Goal: Transaction & Acquisition: Purchase product/service

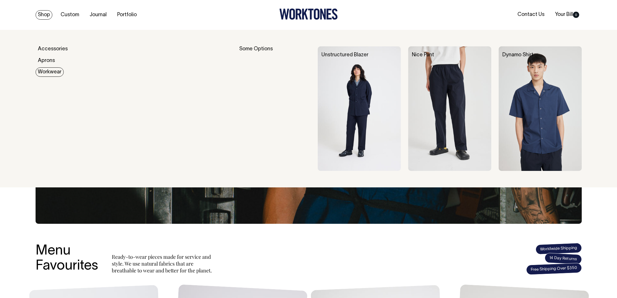
click at [50, 72] on link "Workwear" at bounding box center [50, 71] width 28 height 9
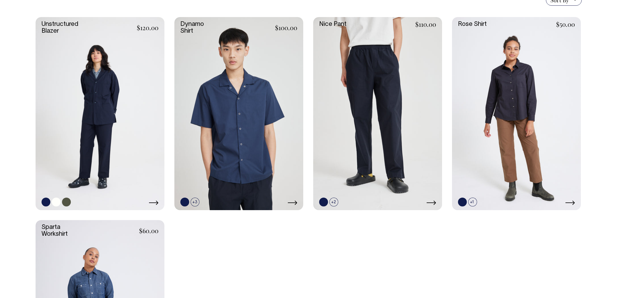
scroll to position [173, 0]
click at [55, 202] on link at bounding box center [56, 202] width 9 height 9
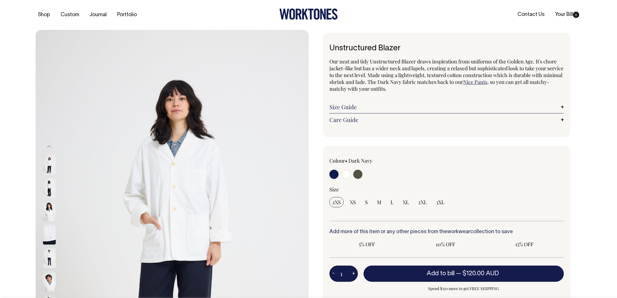
radio input "true"
select select "Off-White"
